Goal: Register for event/course

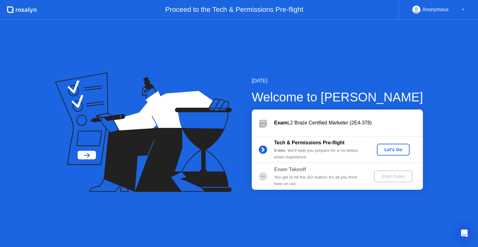
click at [404, 147] on div "Let's Go" at bounding box center [394, 149] width 28 height 5
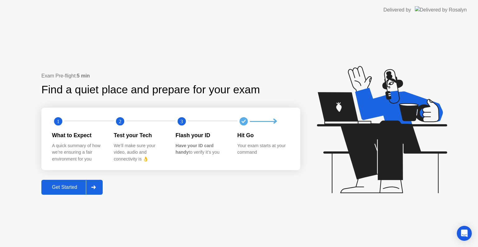
drag, startPoint x: 35, startPoint y: 186, endPoint x: 75, endPoint y: 194, distance: 40.4
click at [49, 190] on div "Exam Pre-flight: 5 min Find a quiet place and prepare for your exam 1 2 3 What …" at bounding box center [239, 133] width 478 height 227
click at [76, 193] on button "Get Started" at bounding box center [71, 187] width 61 height 15
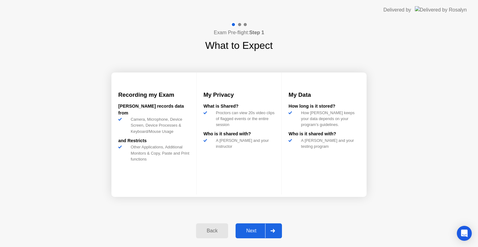
click at [251, 229] on div "Next" at bounding box center [252, 231] width 28 height 6
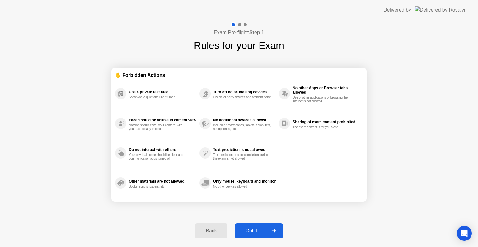
click at [255, 230] on div "Got it" at bounding box center [251, 231] width 29 height 6
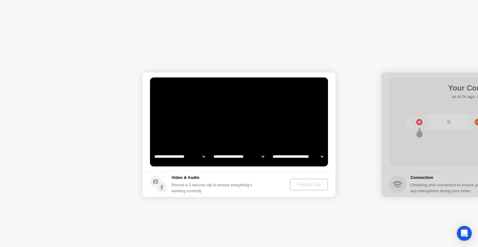
select select "**********"
select select "*******"
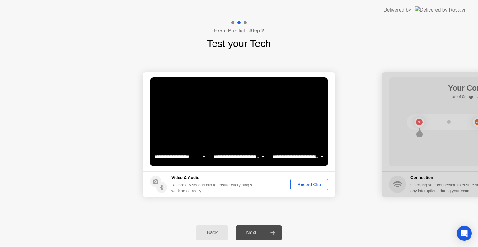
click at [324, 186] on div "Record Clip" at bounding box center [309, 184] width 33 height 5
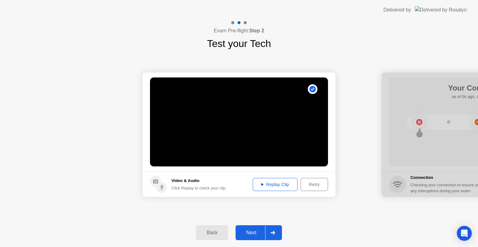
click at [253, 227] on button "Next" at bounding box center [259, 232] width 46 height 15
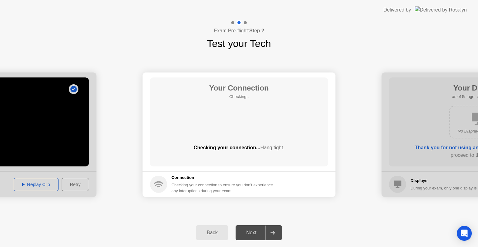
click at [346, 231] on div "Back Next" at bounding box center [239, 233] width 478 height 29
click at [360, 215] on div "**********" at bounding box center [239, 135] width 478 height 168
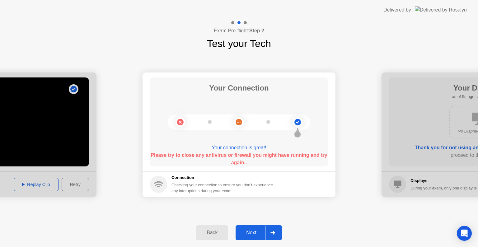
click at [249, 230] on div "Next" at bounding box center [252, 233] width 28 height 6
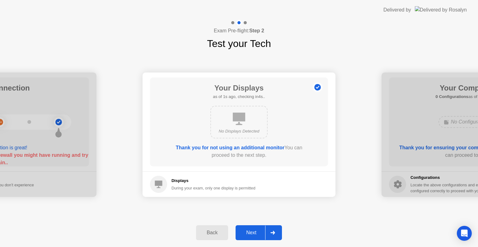
click at [259, 234] on div "Next" at bounding box center [252, 233] width 28 height 6
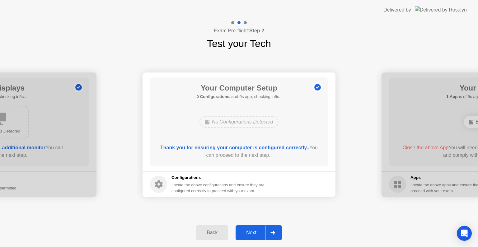
click at [259, 235] on div "Next" at bounding box center [252, 233] width 28 height 6
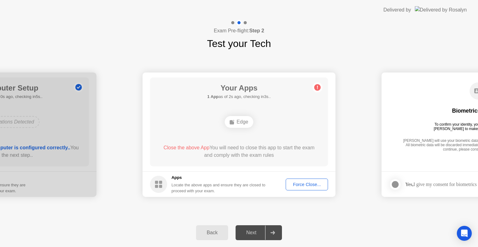
drag, startPoint x: 264, startPoint y: 131, endPoint x: 267, endPoint y: 137, distance: 6.4
click at [265, 131] on div "Your Apps 1 App as of 3s ago, checking in2s.. Edge Close the above App You will…" at bounding box center [239, 122] width 178 height 89
click at [290, 127] on div "GameBar" at bounding box center [239, 122] width 143 height 17
click at [311, 189] on button "Force Close..." at bounding box center [307, 185] width 42 height 12
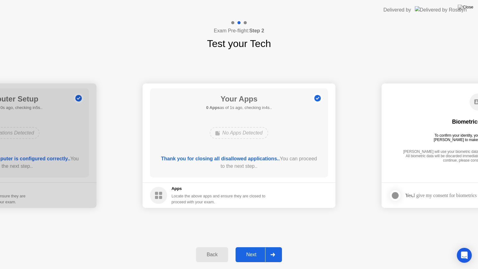
click at [260, 247] on div "Next" at bounding box center [252, 255] width 28 height 6
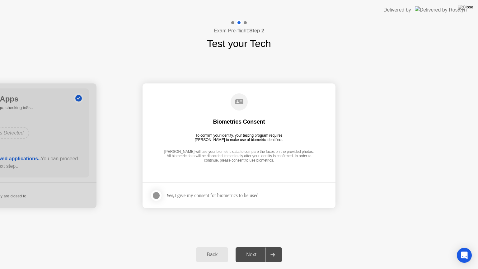
click at [234, 191] on div "Yes, I give my consent for biometrics to be used" at bounding box center [204, 195] width 109 height 12
click at [237, 195] on div "Yes, I give my consent for biometrics to be used" at bounding box center [212, 195] width 92 height 6
click at [155, 197] on div at bounding box center [156, 195] width 7 height 7
click at [252, 247] on div "Next" at bounding box center [252, 255] width 28 height 6
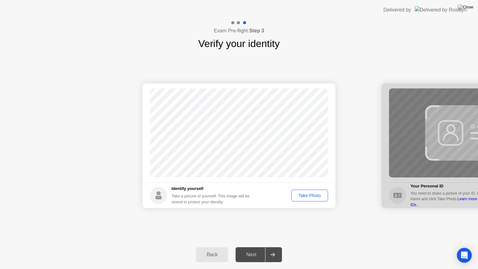
drag, startPoint x: 244, startPoint y: 258, endPoint x: 254, endPoint y: 251, distance: 12.5
click at [244, 247] on div "Next" at bounding box center [252, 255] width 28 height 6
click at [313, 197] on div "Take Photo" at bounding box center [310, 195] width 32 height 5
click at [253, 247] on div "Next" at bounding box center [252, 255] width 28 height 6
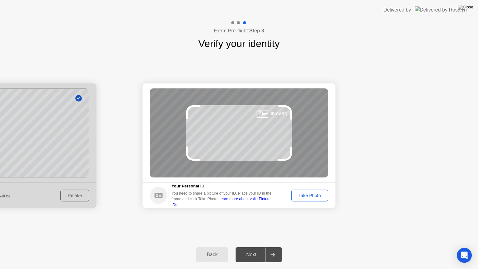
click at [297, 193] on div "Take Photo" at bounding box center [310, 195] width 32 height 5
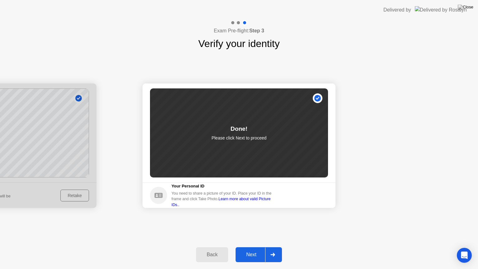
click at [250, 247] on button "Next" at bounding box center [259, 254] width 46 height 15
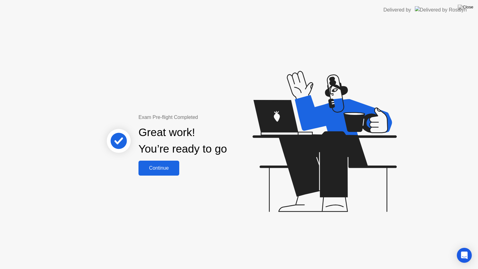
click at [159, 168] on div "Continue" at bounding box center [158, 168] width 37 height 6
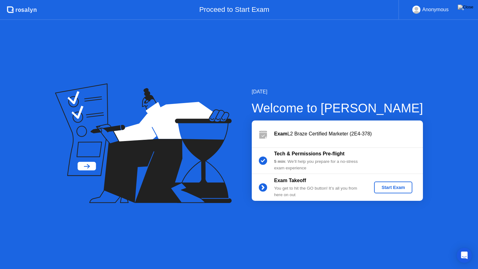
click at [386, 190] on div "Start Exam" at bounding box center [393, 187] width 33 height 5
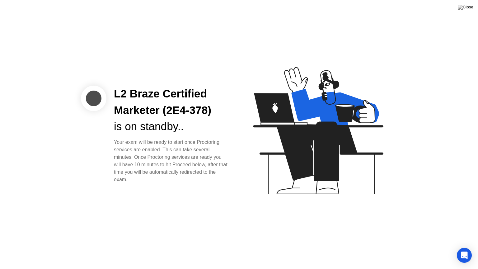
click at [246, 130] on icon at bounding box center [317, 133] width 161 height 159
click at [415, 181] on div "L2 Braze Certified Marketer (2E4-378) is on standby.. Your exam will be ready t…" at bounding box center [239, 134] width 478 height 269
click at [361, 169] on icon at bounding box center [317, 133] width 161 height 159
drag, startPoint x: 223, startPoint y: 137, endPoint x: 158, endPoint y: 108, distance: 71.4
click at [225, 137] on div "L2 Braze Certified Marketer (2E4-378) is on standby.. Your exam will be ready t…" at bounding box center [171, 135] width 130 height 98
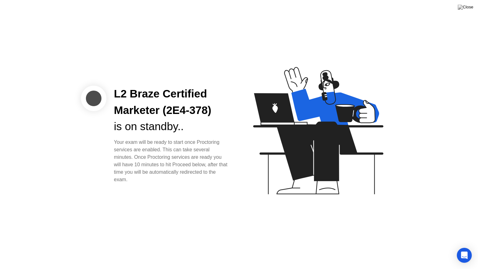
click at [102, 132] on div "L2 Braze Certified Marketer (2E4-378) is on standby.. Your exam will be ready t…" at bounding box center [159, 135] width 156 height 98
click at [139, 178] on div "Your exam will be ready to start once Proctoring services are enabled. This can…" at bounding box center [171, 161] width 115 height 45
click at [466, 247] on icon "Open Intercom Messenger" at bounding box center [464, 255] width 7 height 8
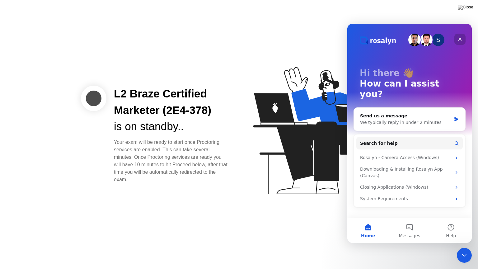
click at [459, 37] on icon "Close" at bounding box center [460, 39] width 5 height 5
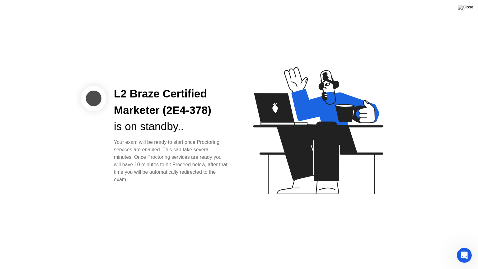
click at [256, 183] on icon at bounding box center [317, 133] width 161 height 159
click at [319, 219] on div "L2 Braze Certified Marketer (2E4-378) is on standby.. Your exam will be ready t…" at bounding box center [239, 134] width 478 height 269
click at [168, 179] on div "Your exam will be ready to start once Proctoring services are enabled. This can…" at bounding box center [171, 161] width 115 height 45
click at [222, 191] on div "L2 Braze Certified Marketer (2E4-378) is on standby.. Your exam will be ready t…" at bounding box center [239, 134] width 478 height 269
click at [255, 191] on icon at bounding box center [317, 133] width 161 height 159
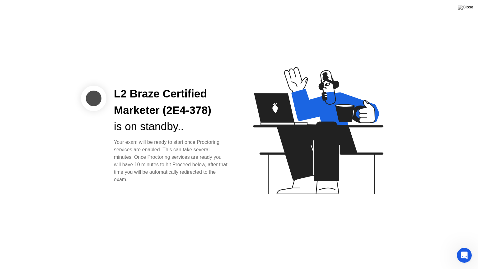
click at [259, 191] on icon at bounding box center [317, 133] width 161 height 159
drag, startPoint x: 128, startPoint y: 138, endPoint x: 185, endPoint y: 192, distance: 78.8
click at [178, 194] on div "L2 Braze Certified Marketer (2E4-378) is on standby.. Your exam will be ready t…" at bounding box center [239, 134] width 478 height 269
click at [466, 6] on img at bounding box center [466, 7] width 16 height 5
